Goal: Information Seeking & Learning: Find contact information

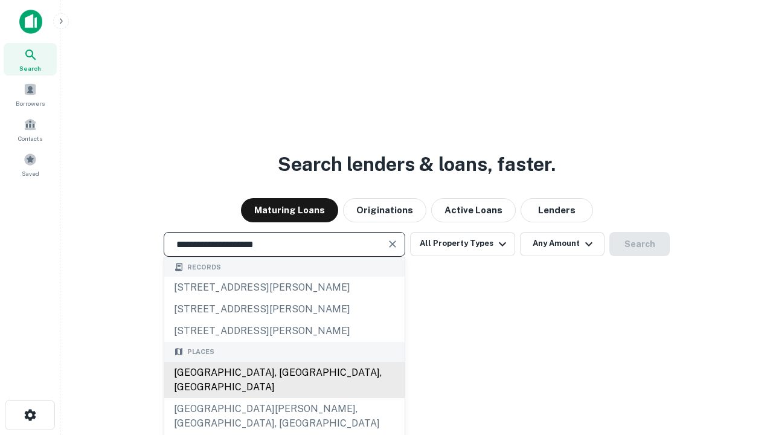
click at [284, 398] on div "[GEOGRAPHIC_DATA], [GEOGRAPHIC_DATA], [GEOGRAPHIC_DATA]" at bounding box center [284, 380] width 240 height 36
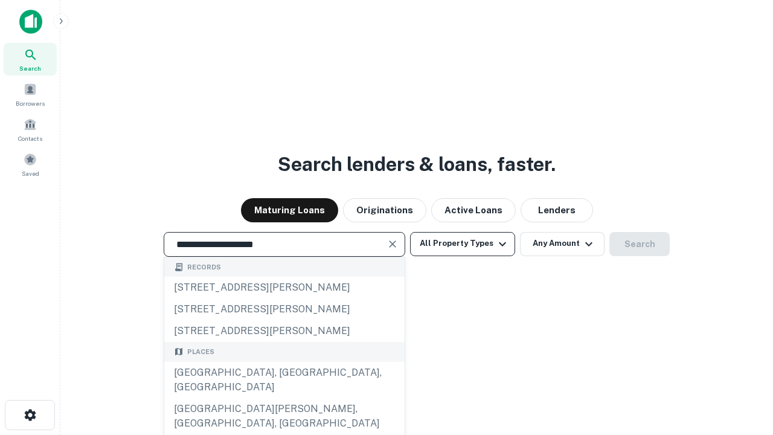
type input "**********"
click at [463, 243] on button "All Property Types" at bounding box center [462, 244] width 105 height 24
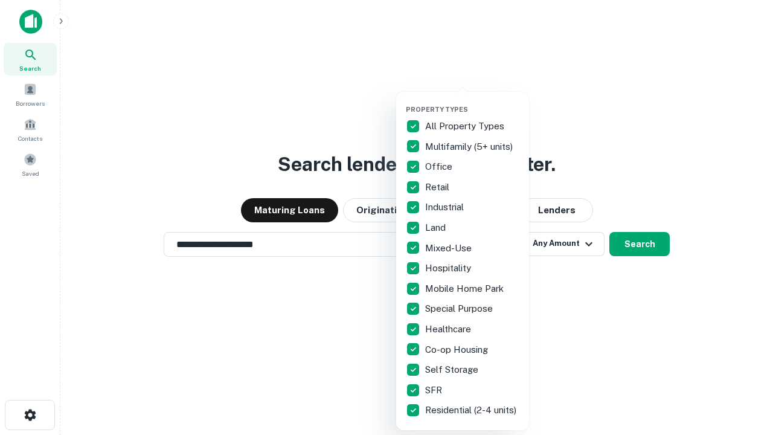
click at [472, 101] on button "button" at bounding box center [472, 101] width 133 height 1
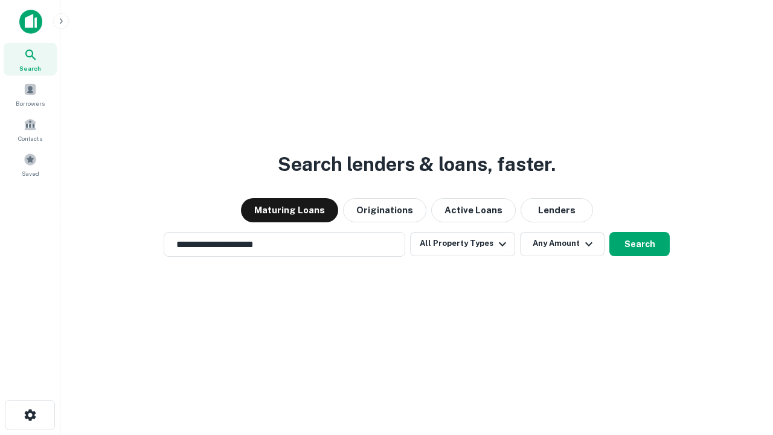
scroll to position [19, 0]
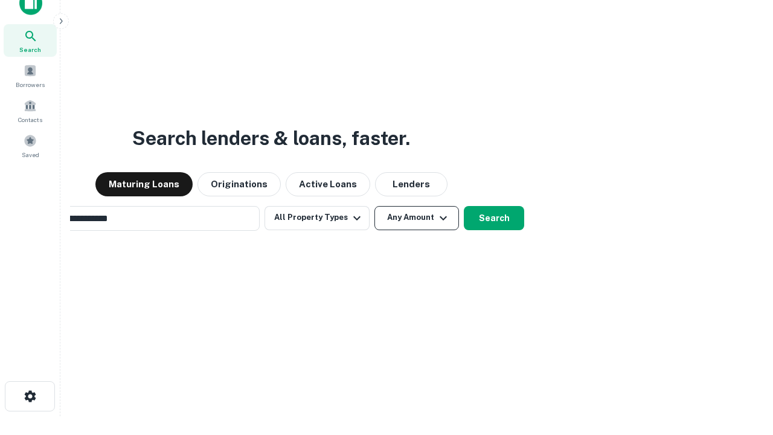
click at [375, 206] on button "Any Amount" at bounding box center [417, 218] width 85 height 24
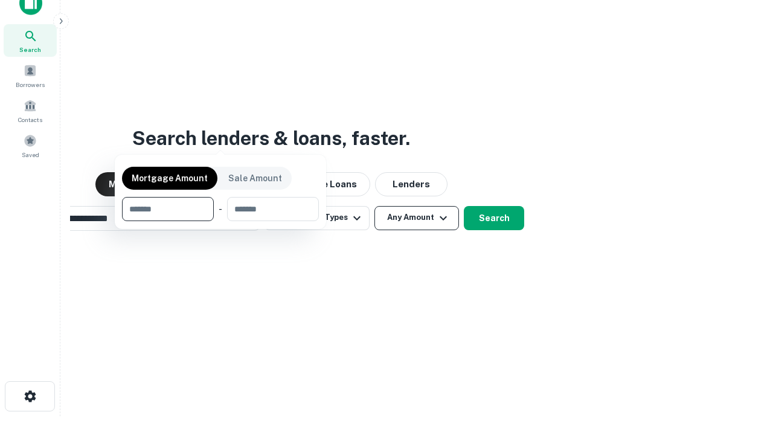
scroll to position [19, 0]
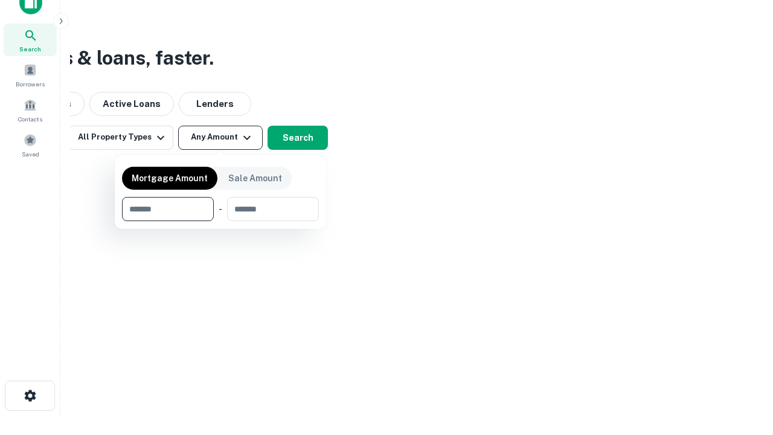
type input "*******"
click at [220, 221] on button "button" at bounding box center [220, 221] width 197 height 1
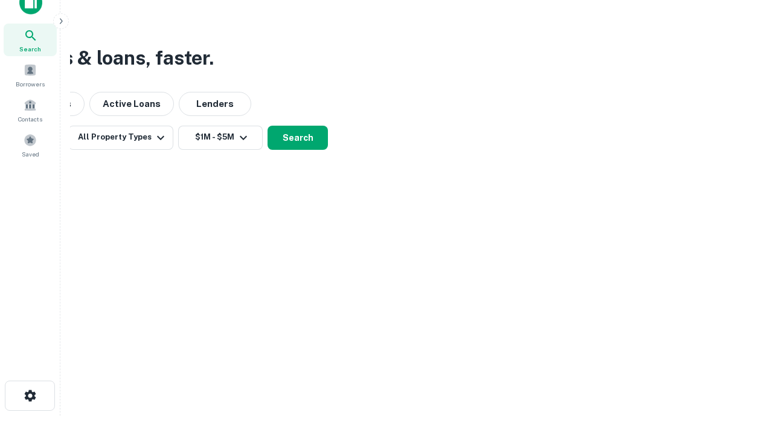
scroll to position [19, 0]
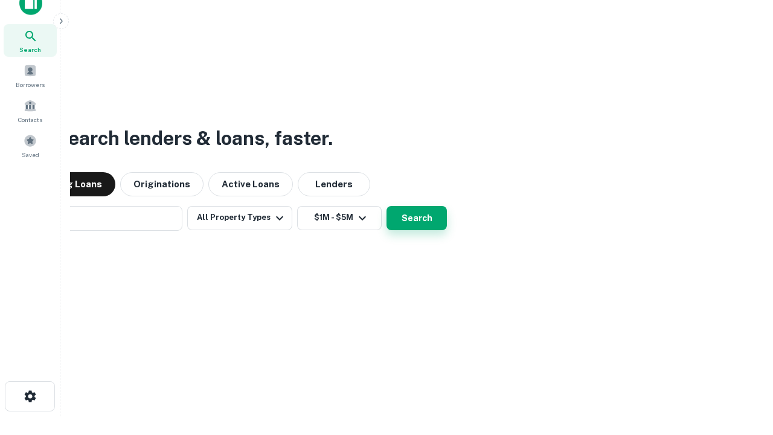
click at [387, 206] on button "Search" at bounding box center [417, 218] width 60 height 24
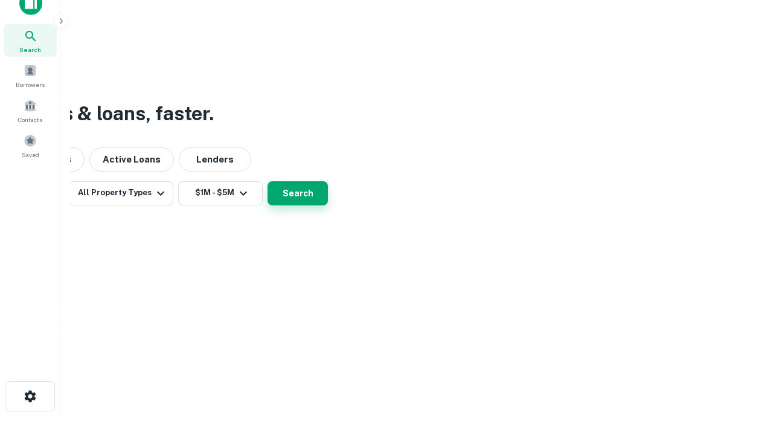
scroll to position [19, 0]
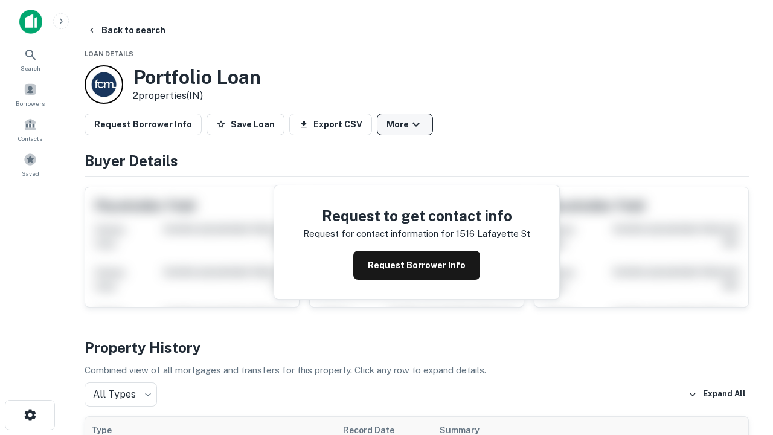
click at [405, 124] on button "More" at bounding box center [405, 125] width 56 height 22
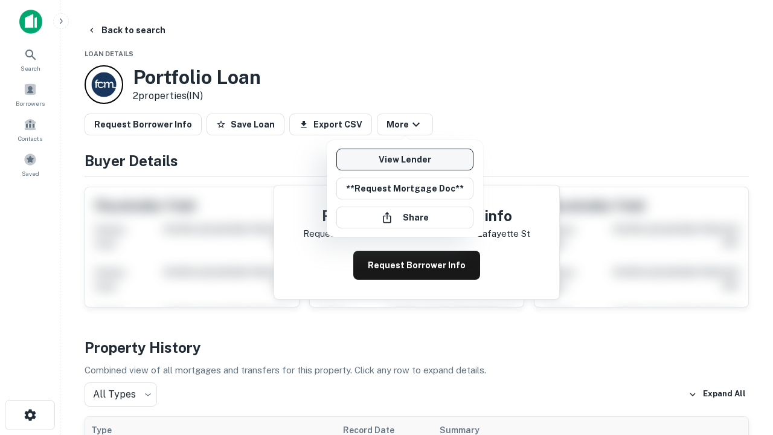
click at [405, 159] on link "View Lender" at bounding box center [404, 160] width 137 height 22
